Goal: Navigation & Orientation: Find specific page/section

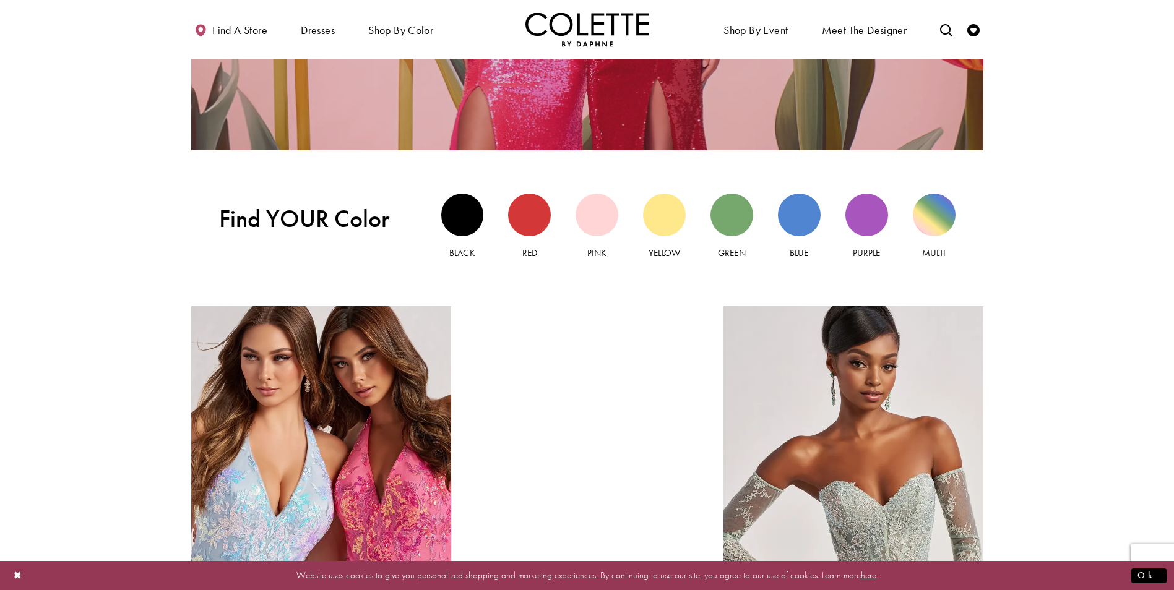
scroll to position [1300, 0]
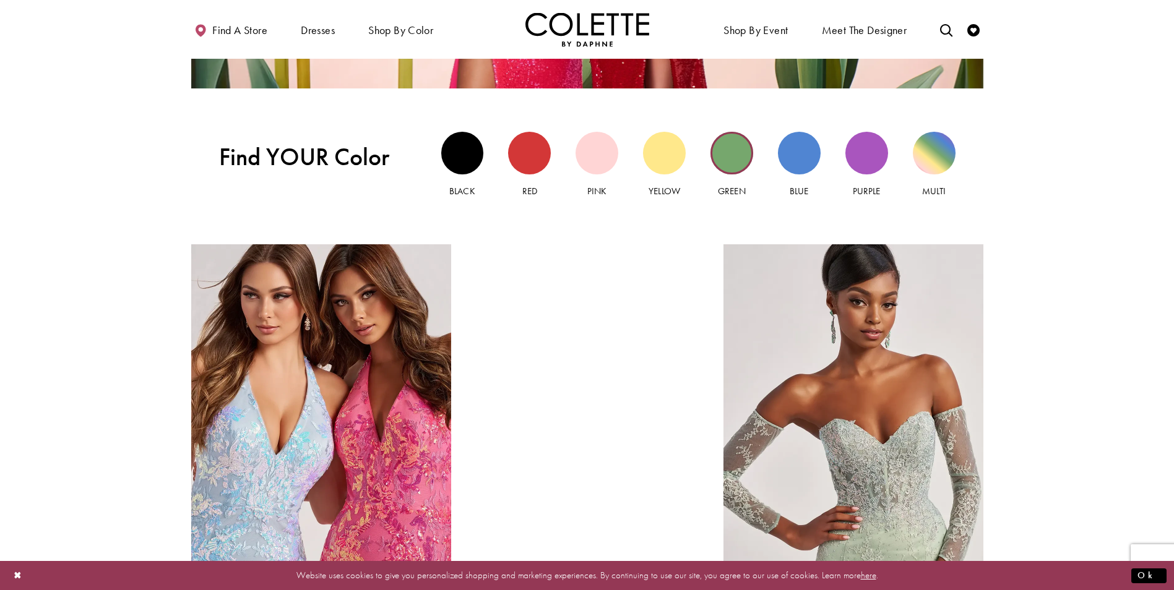
click at [731, 155] on div "Green view" at bounding box center [732, 153] width 43 height 43
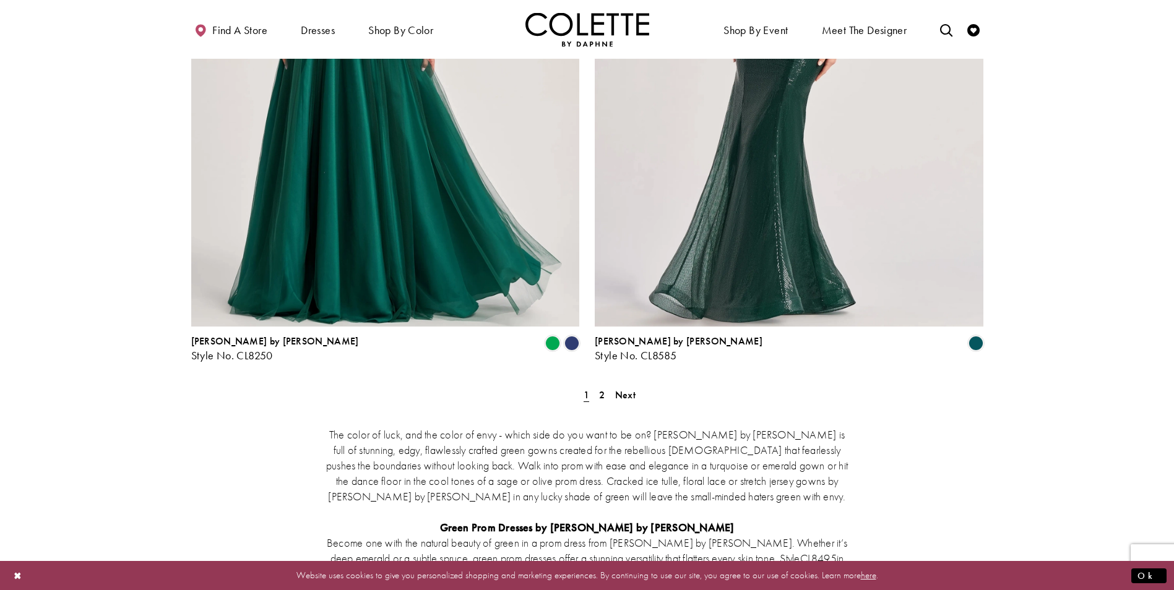
scroll to position [2228, 0]
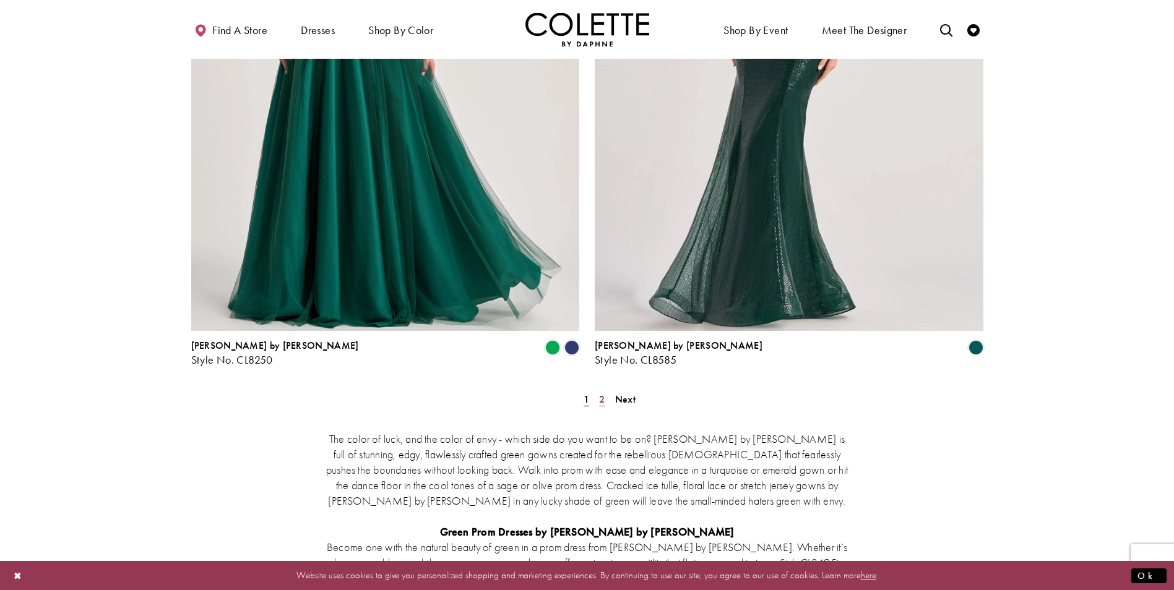
click at [602, 393] on span "2" at bounding box center [602, 399] width 6 height 13
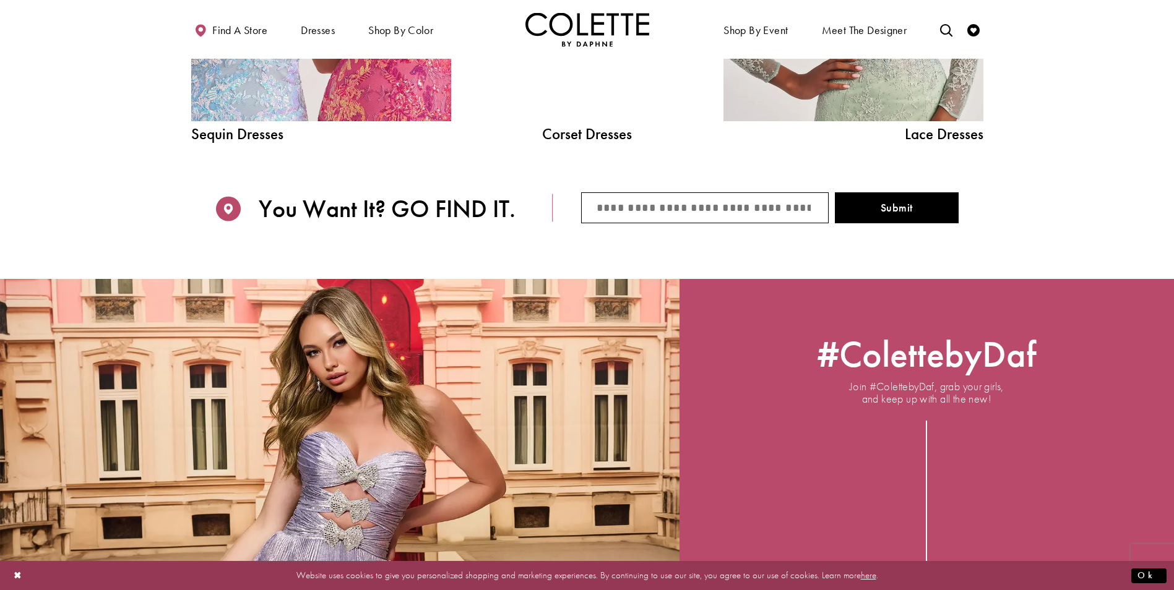
scroll to position [1733, 0]
